Goal: Find specific page/section: Find specific page/section

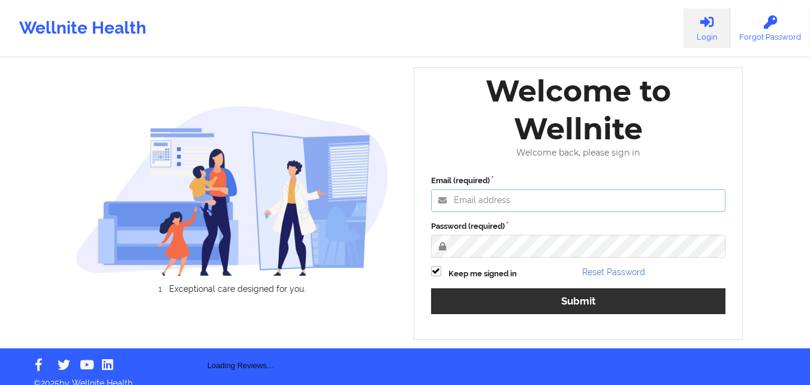
type input "[PERSON_NAME][EMAIL_ADDRESS][PERSON_NAME][DOMAIN_NAME]"
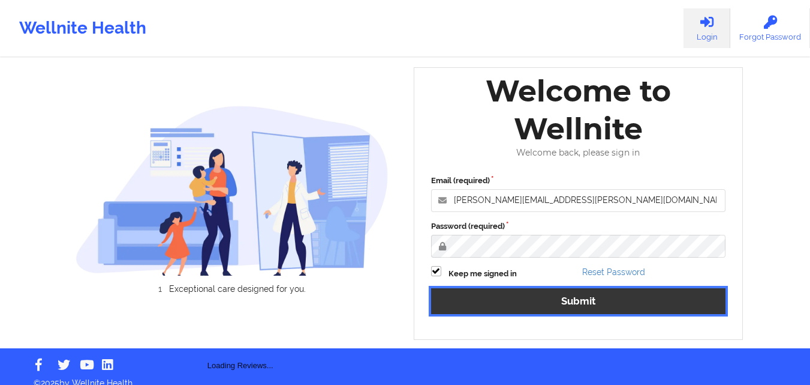
click at [485, 296] on button "Submit" at bounding box center [578, 301] width 295 height 26
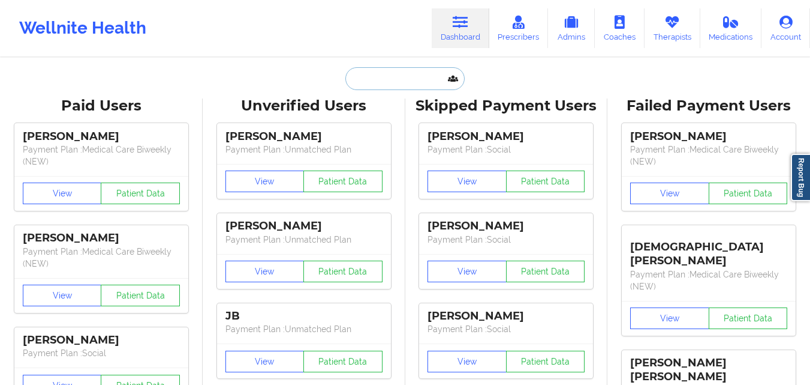
click at [418, 79] on input "text" at bounding box center [405, 78] width 119 height 23
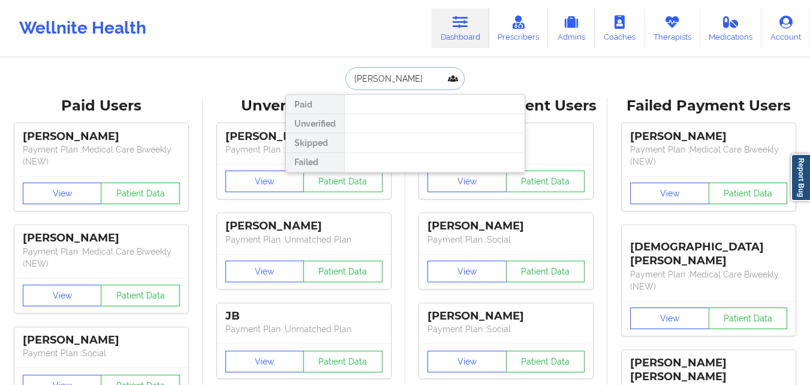
click at [391, 79] on input "RICHARD SOLOMON" at bounding box center [405, 78] width 119 height 23
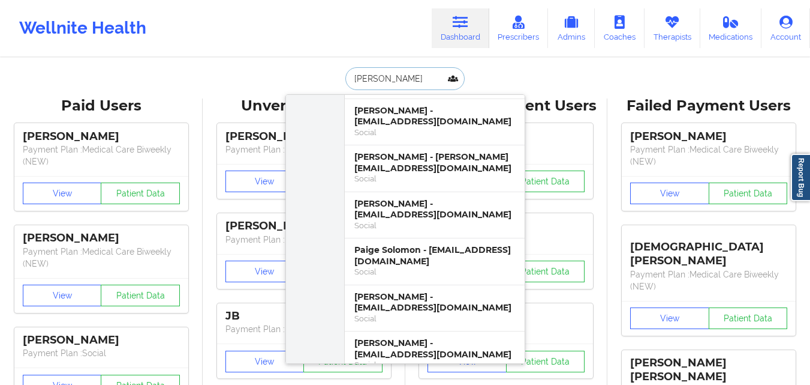
scroll to position [322, 0]
type input "SOLOMON"
